Goal: Obtain resource: Download file/media

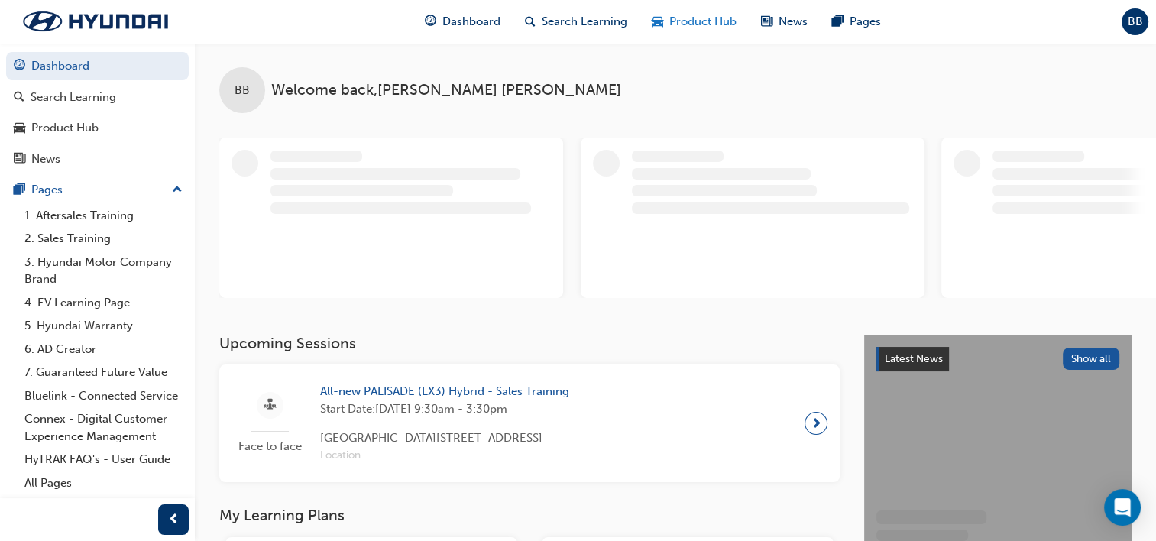
click at [666, 31] on div "Product Hub" at bounding box center [693, 21] width 109 height 31
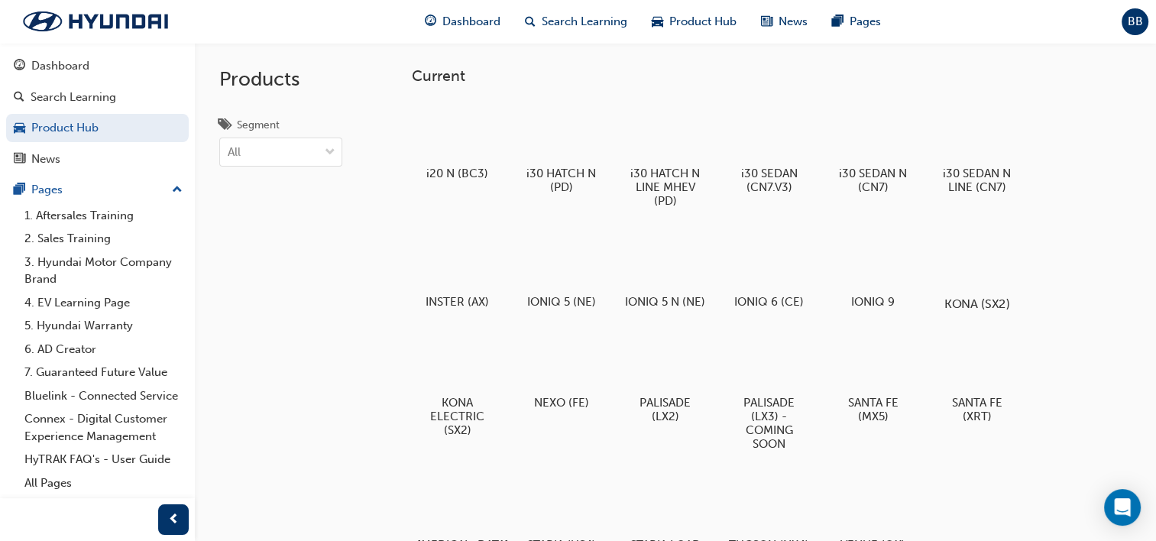
click at [970, 254] on div at bounding box center [976, 259] width 85 height 61
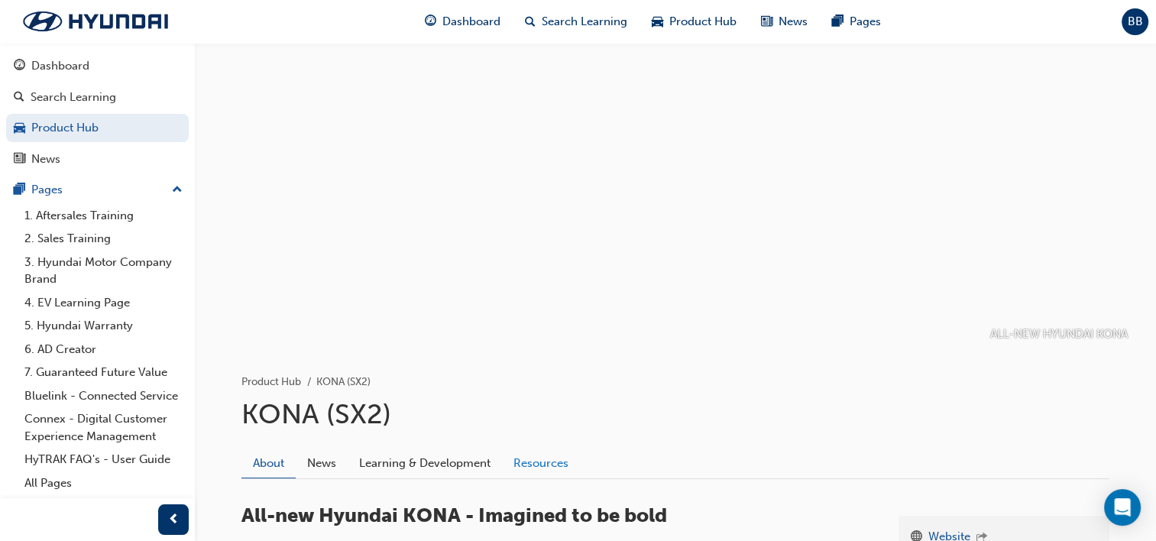
click at [525, 452] on link "Resources" at bounding box center [541, 462] width 78 height 29
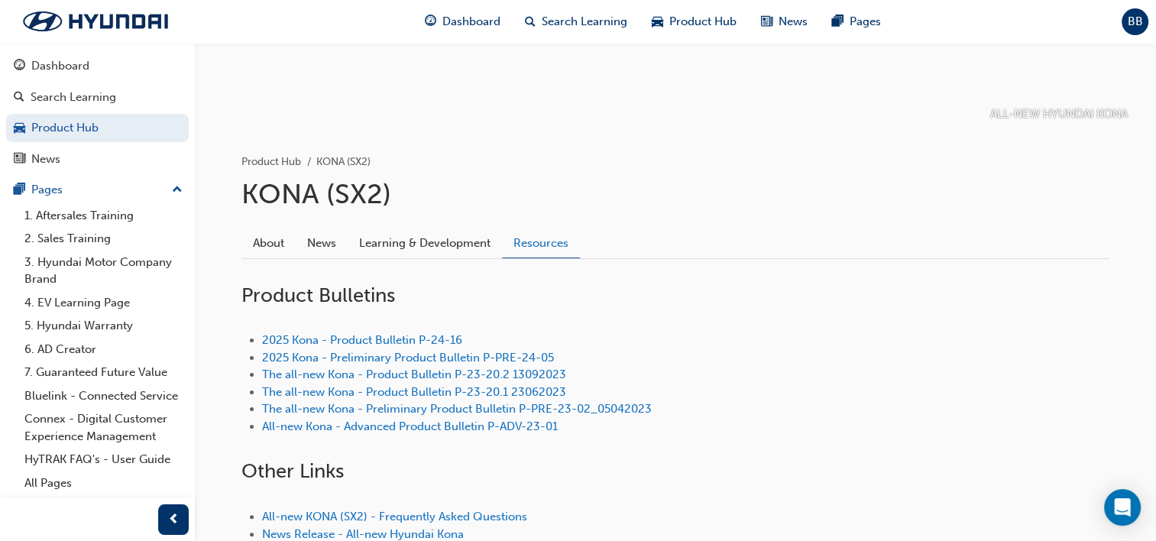
scroll to position [220, 0]
click at [407, 338] on link "2025 Kona - Product Bulletin P-24-16" at bounding box center [362, 340] width 200 height 14
